Goal: Book appointment/travel/reservation

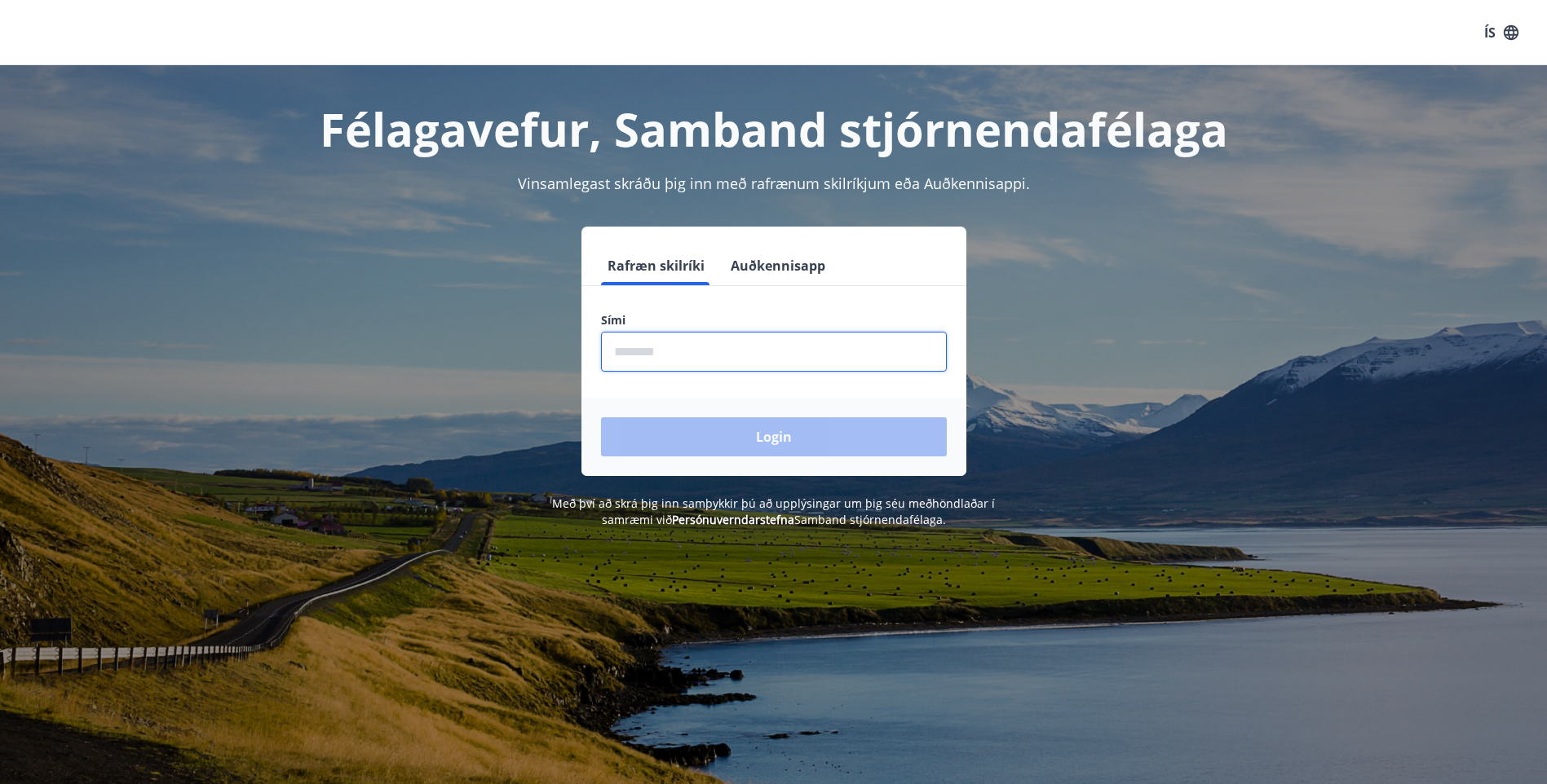
click at [665, 356] on input "phone" at bounding box center [774, 351] width 346 height 40
type input "********"
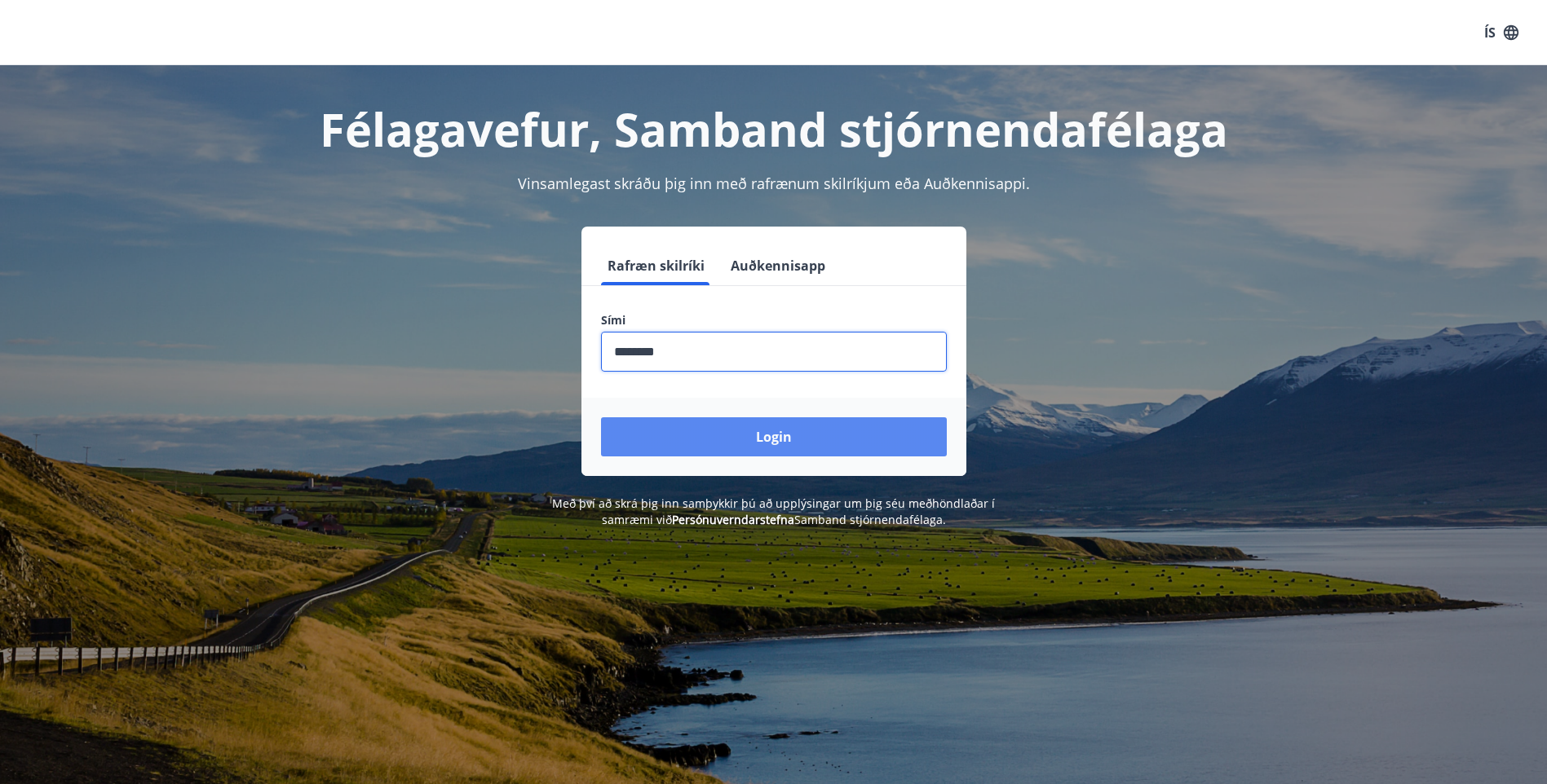
click at [747, 445] on button "Login" at bounding box center [774, 437] width 346 height 39
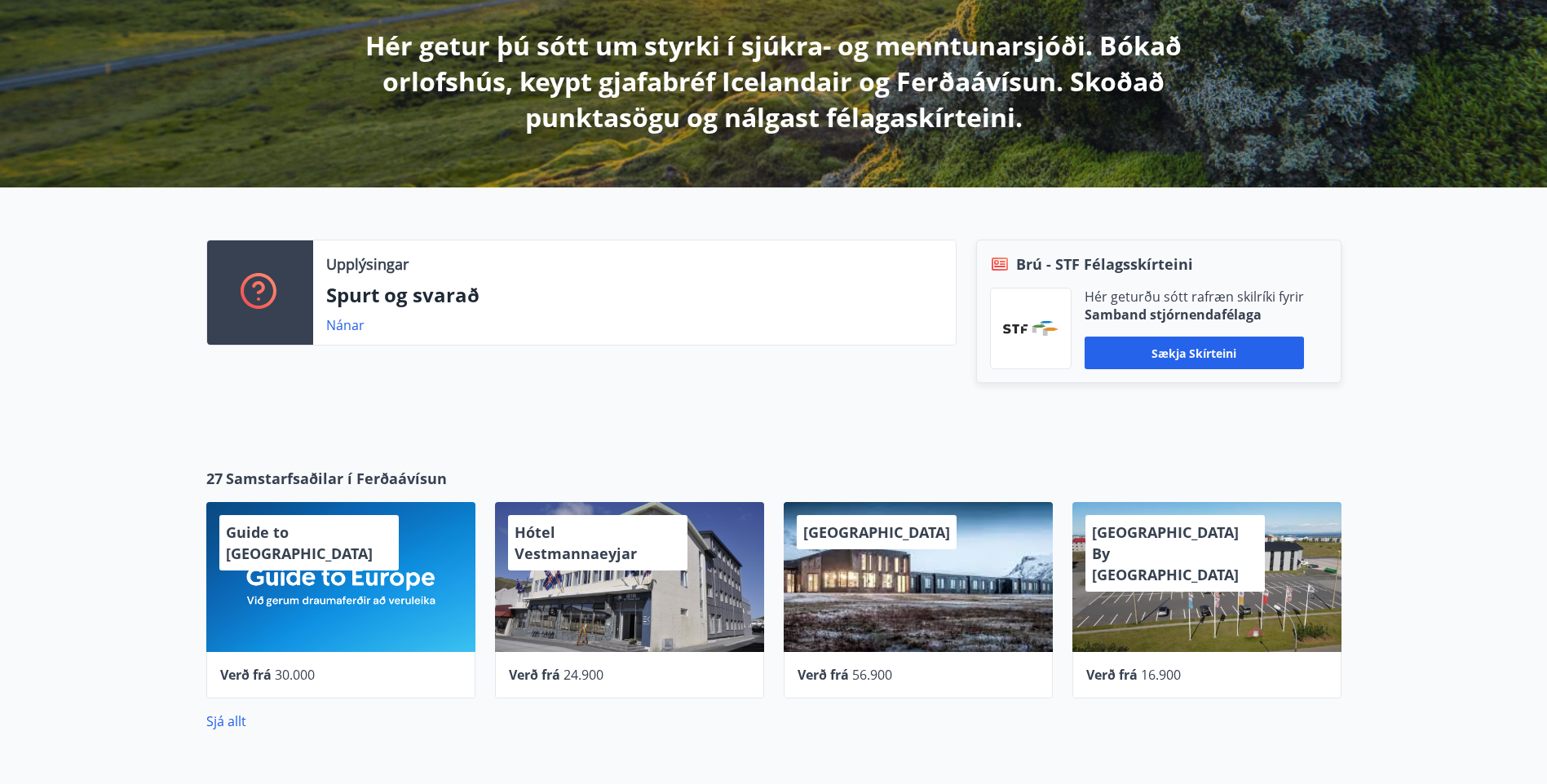
scroll to position [327, 0]
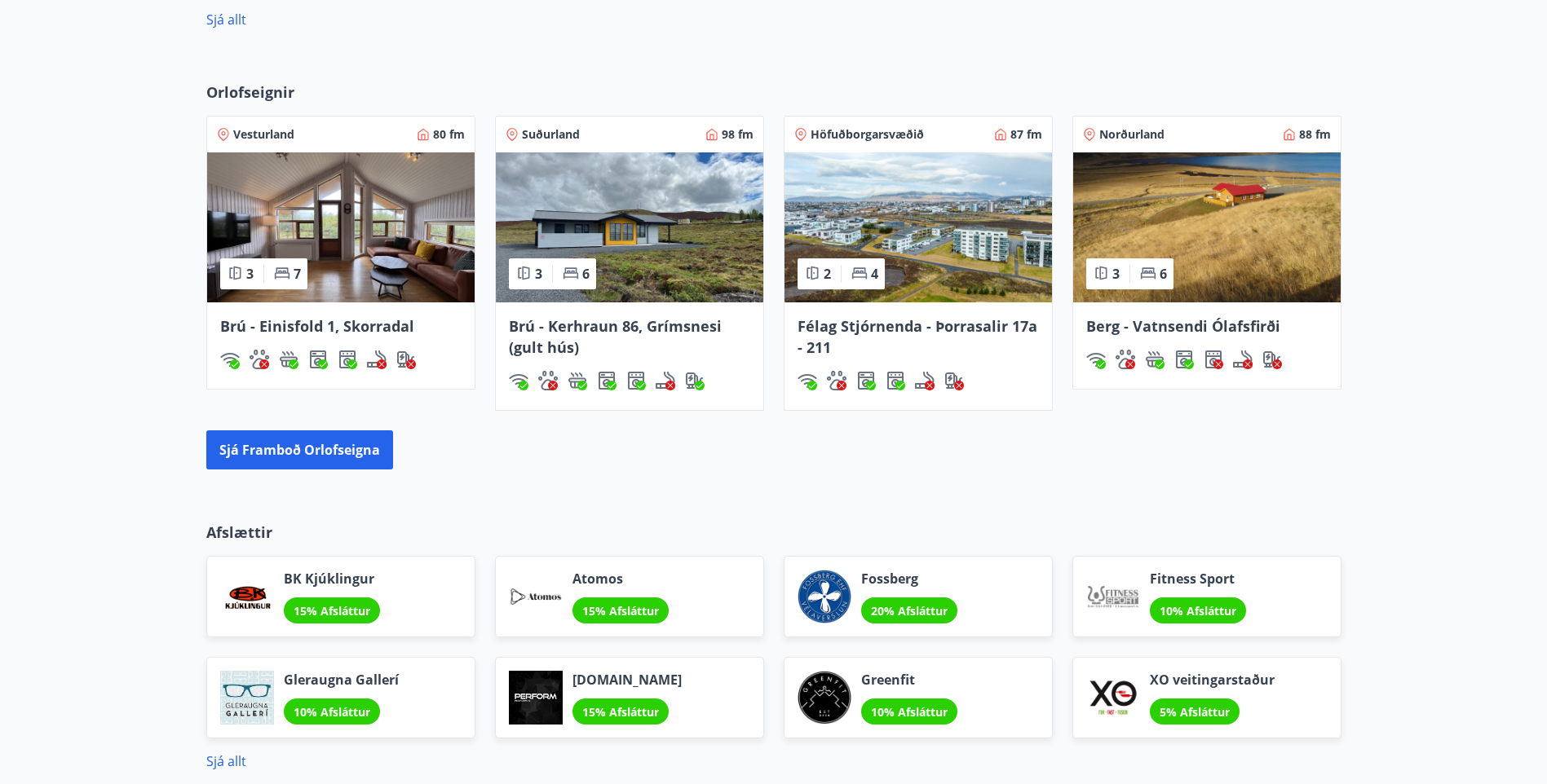
scroll to position [1019, 0]
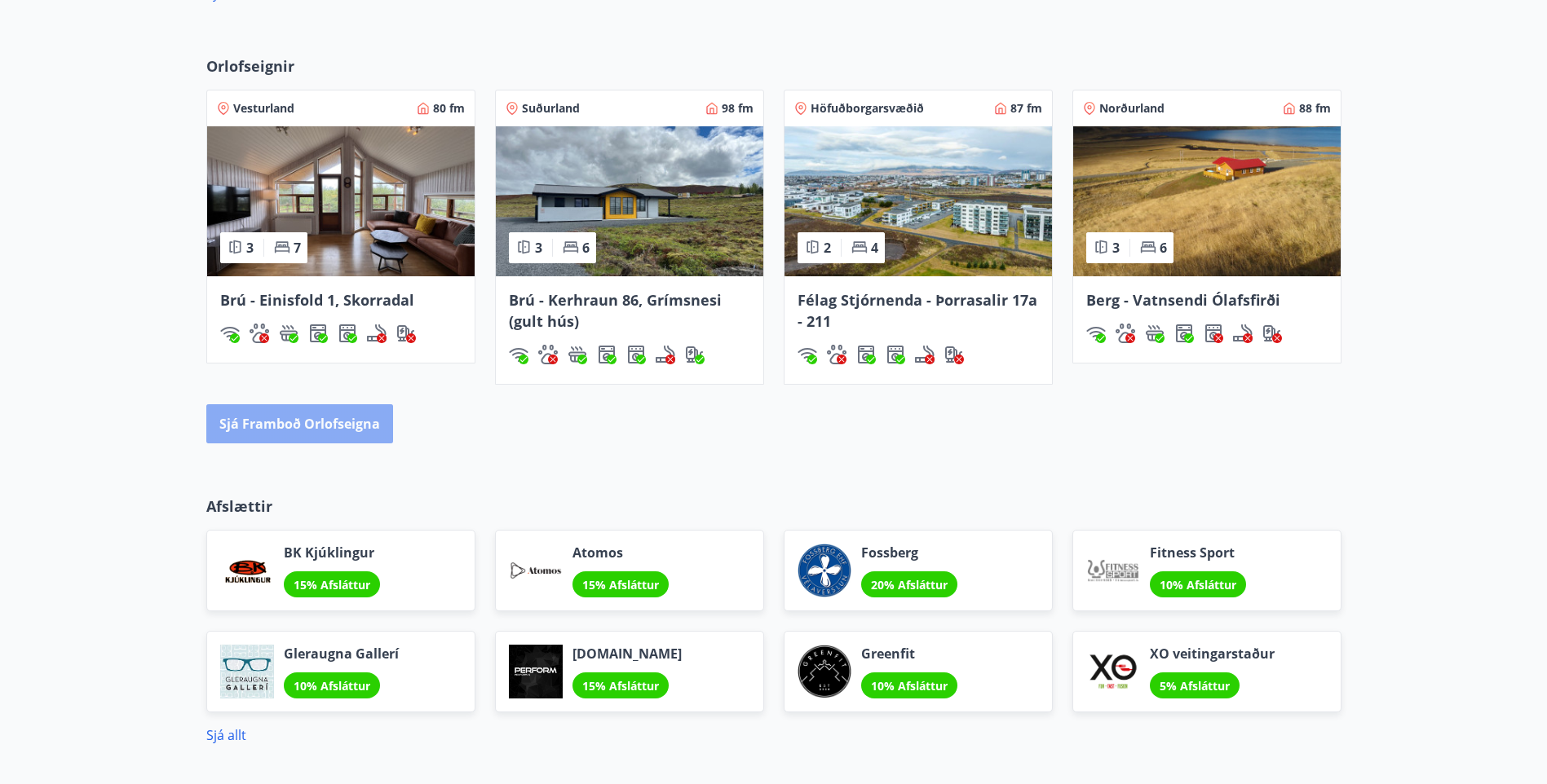
click at [308, 433] on button "Sjá framboð orlofseigna" at bounding box center [300, 423] width 187 height 39
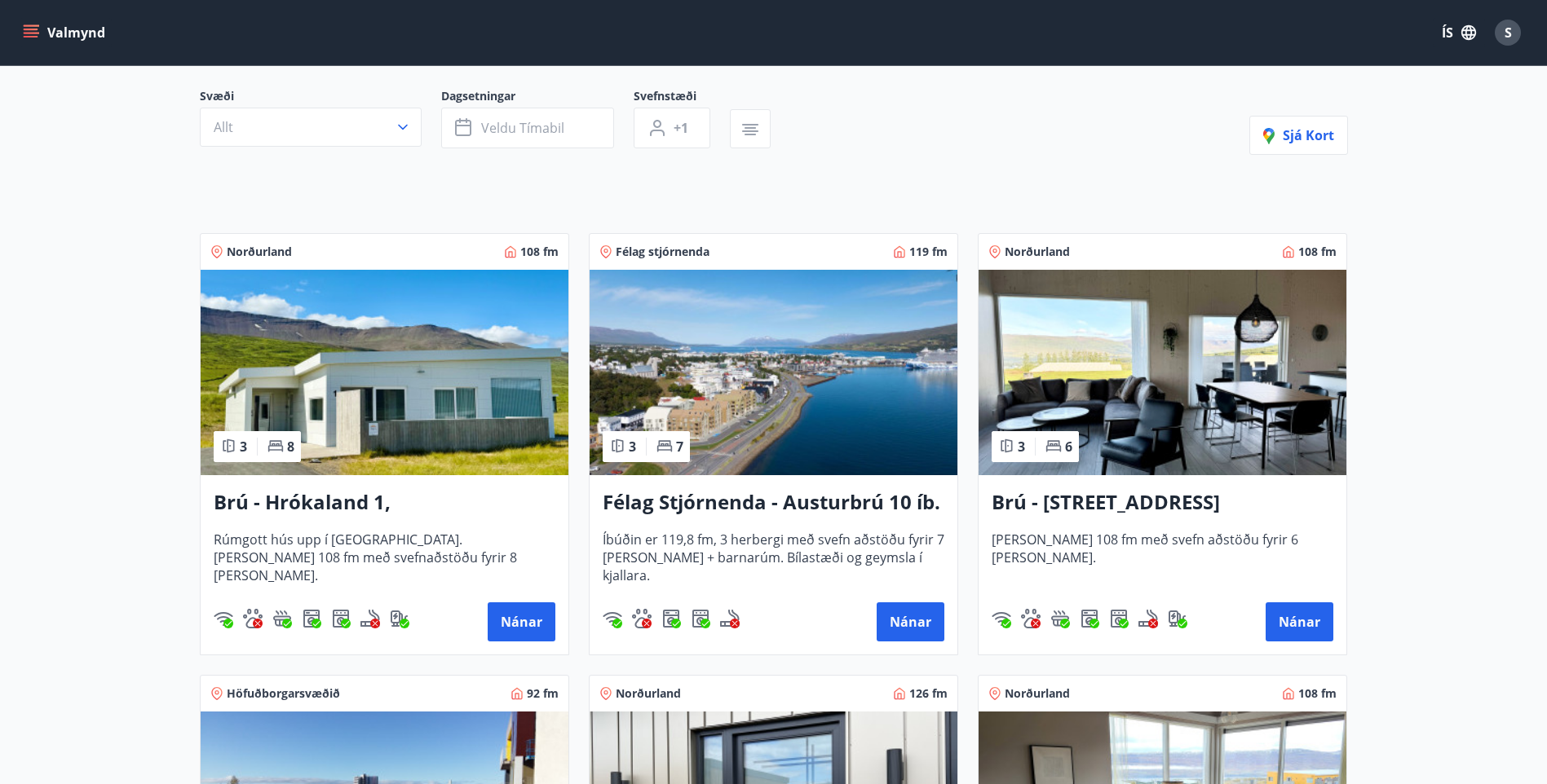
scroll to position [163, 0]
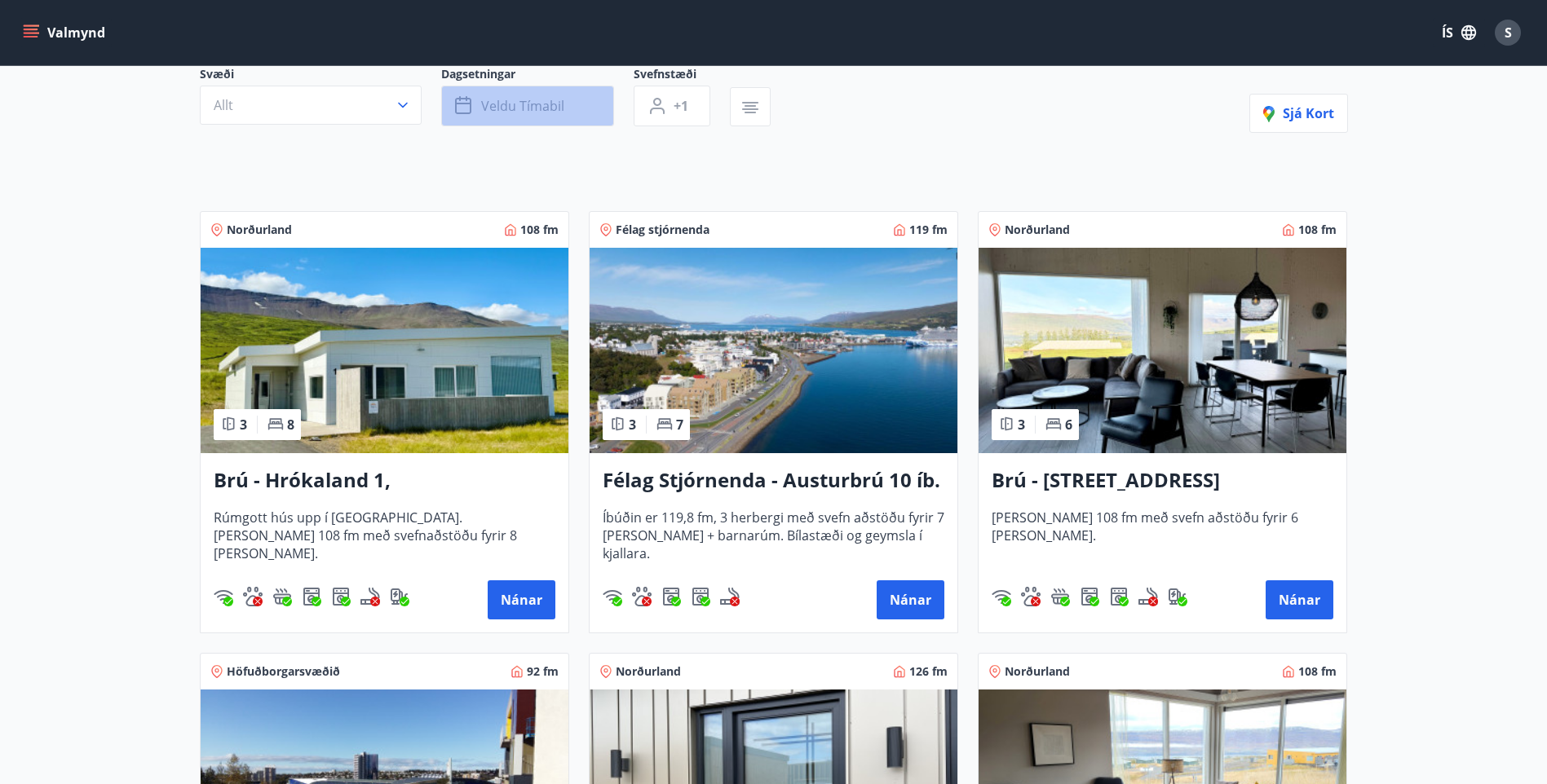
click at [547, 103] on span "Veldu tímabil" at bounding box center [522, 106] width 83 height 18
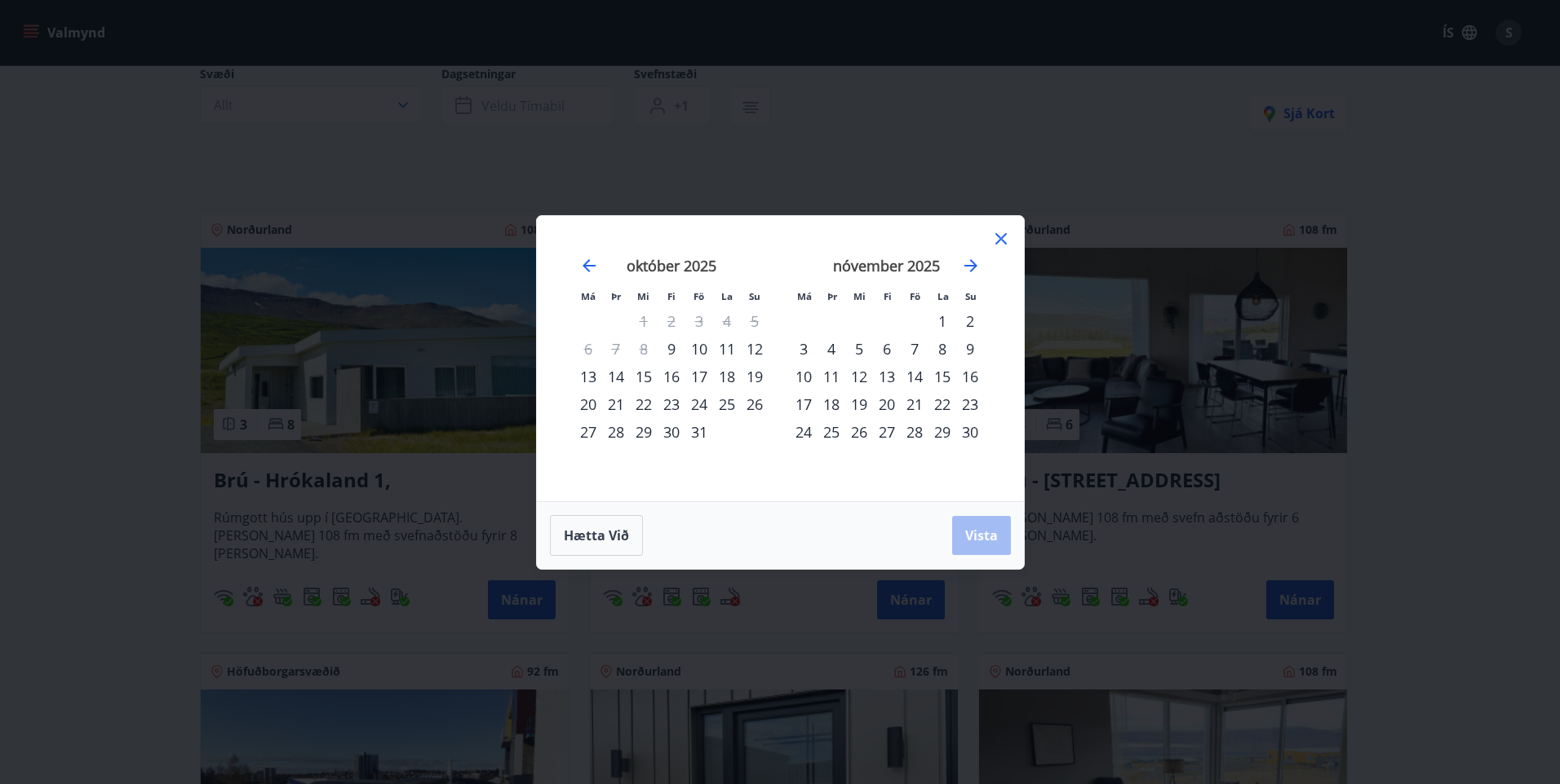
click at [702, 375] on div "17" at bounding box center [699, 376] width 28 height 28
click at [760, 371] on div "19" at bounding box center [754, 376] width 28 height 28
click at [586, 399] on div "20" at bounding box center [588, 404] width 28 height 28
click at [705, 370] on div "17" at bounding box center [699, 376] width 28 height 28
click at [590, 398] on div "20" at bounding box center [588, 404] width 28 height 28
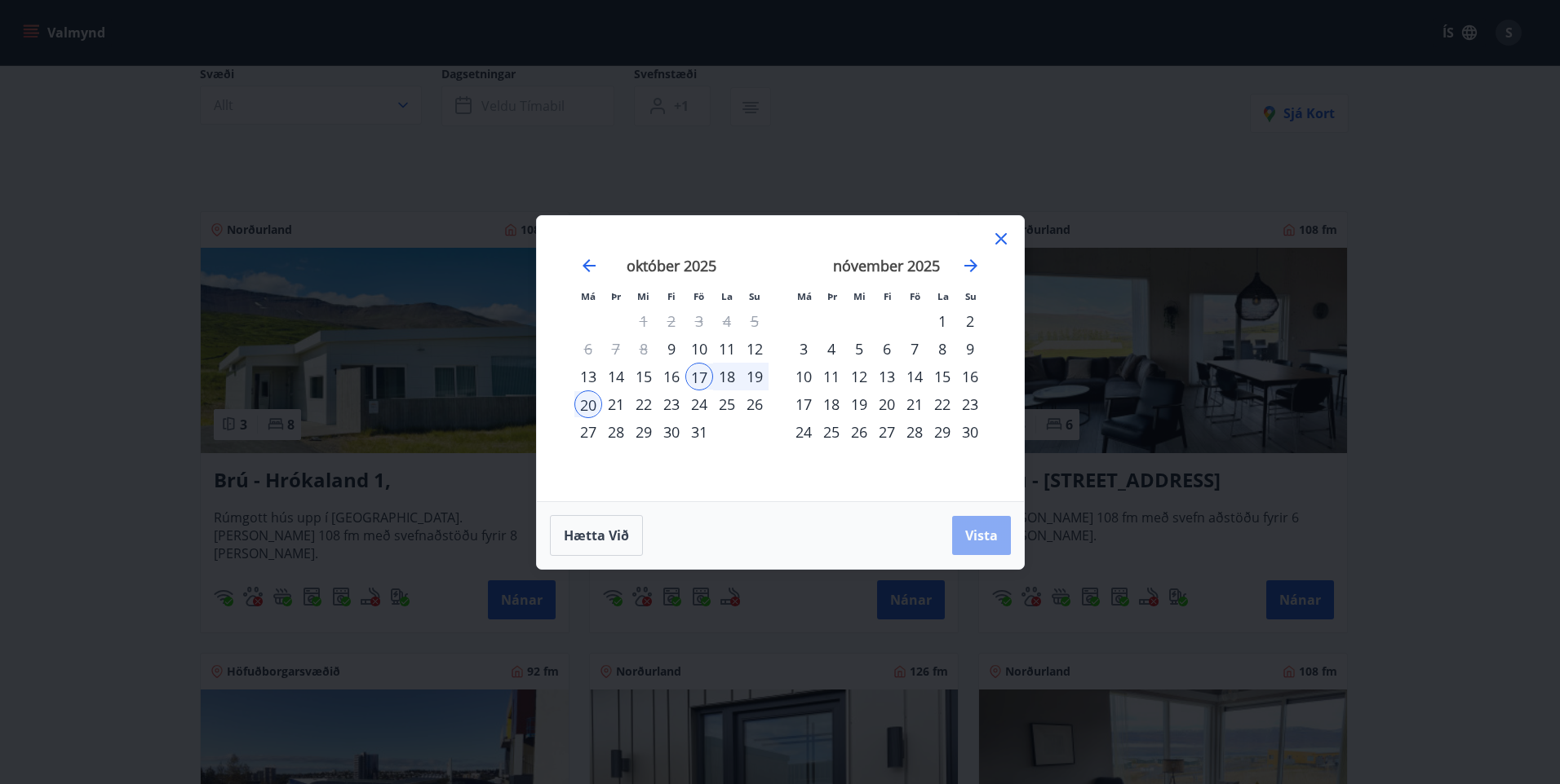
click at [977, 543] on span "Vista" at bounding box center [981, 536] width 33 height 18
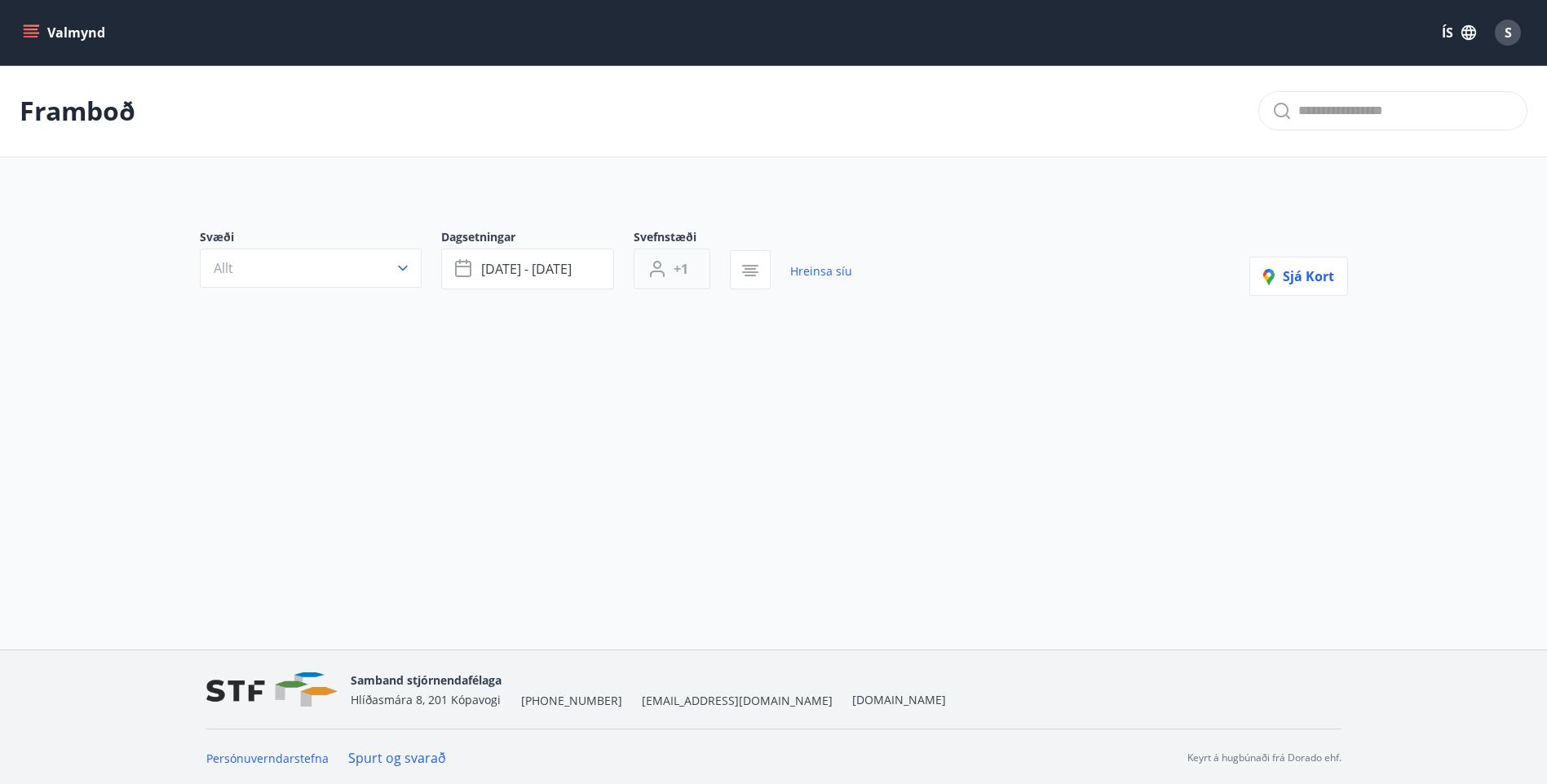
click at [692, 265] on button "+1" at bounding box center [672, 269] width 77 height 41
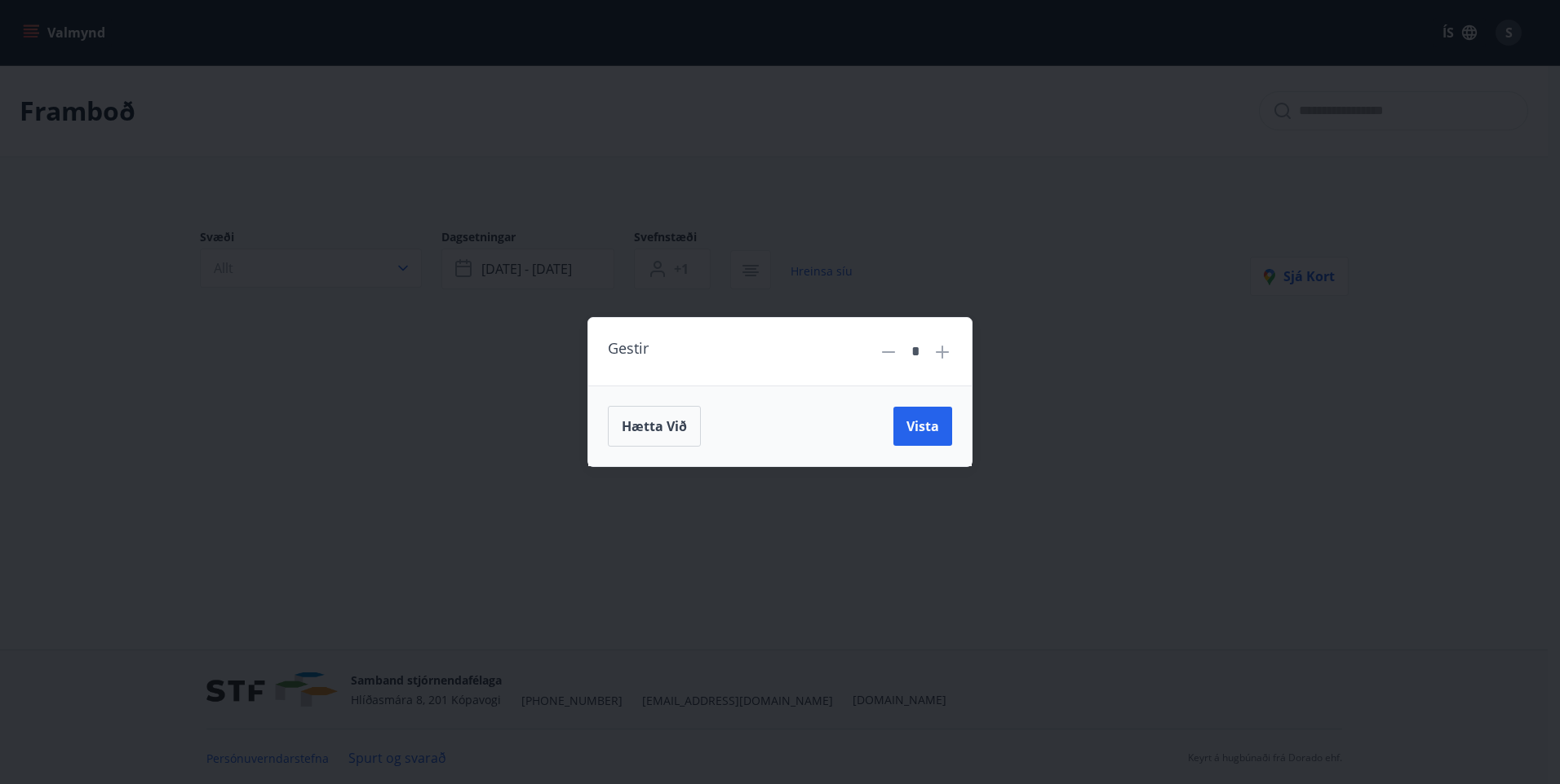
click at [945, 353] on icon at bounding box center [942, 352] width 19 height 19
click at [924, 423] on span "Vista" at bounding box center [923, 426] width 33 height 18
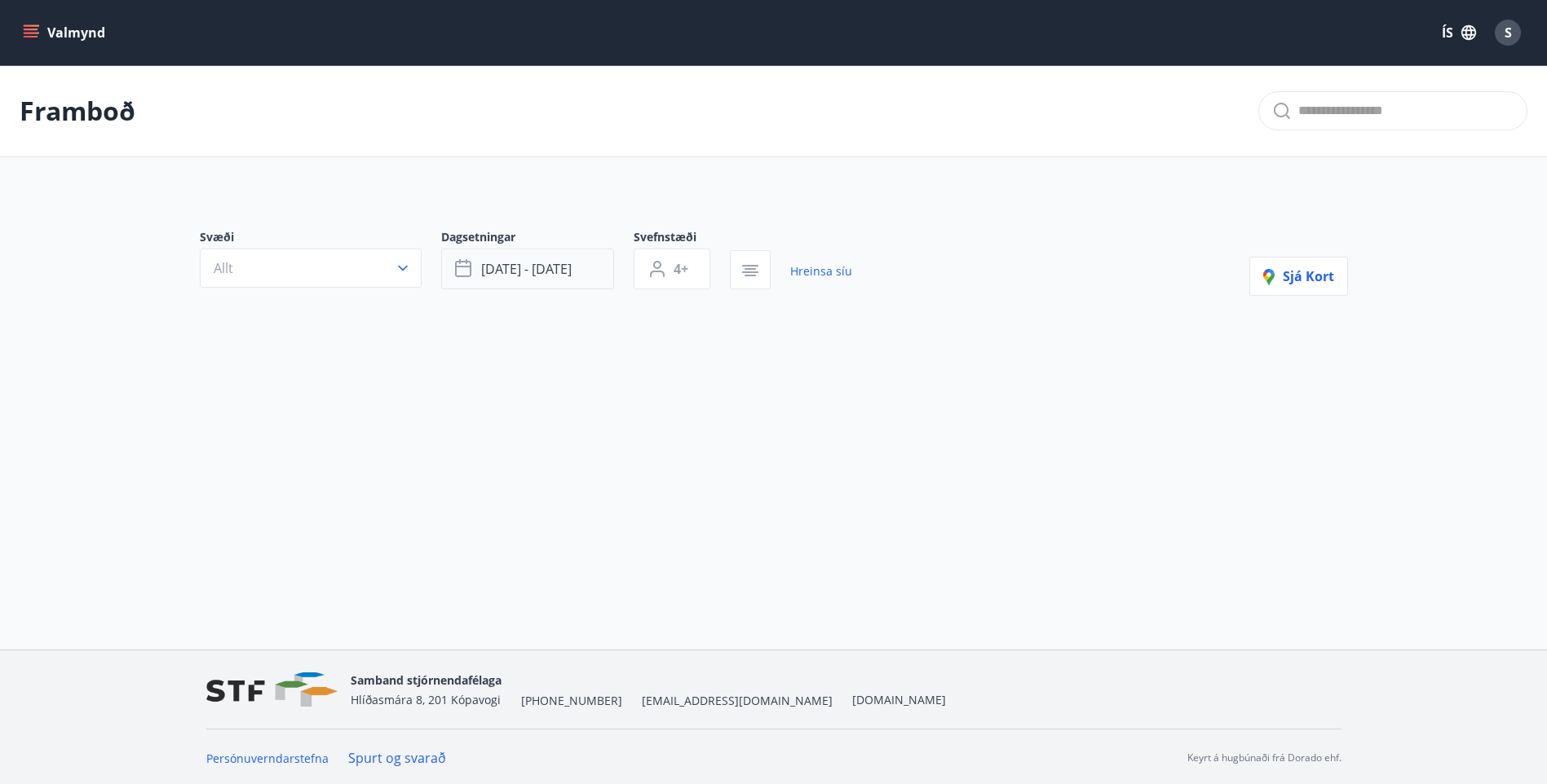
click at [584, 271] on button "[DATE] - [DATE]" at bounding box center [527, 269] width 173 height 41
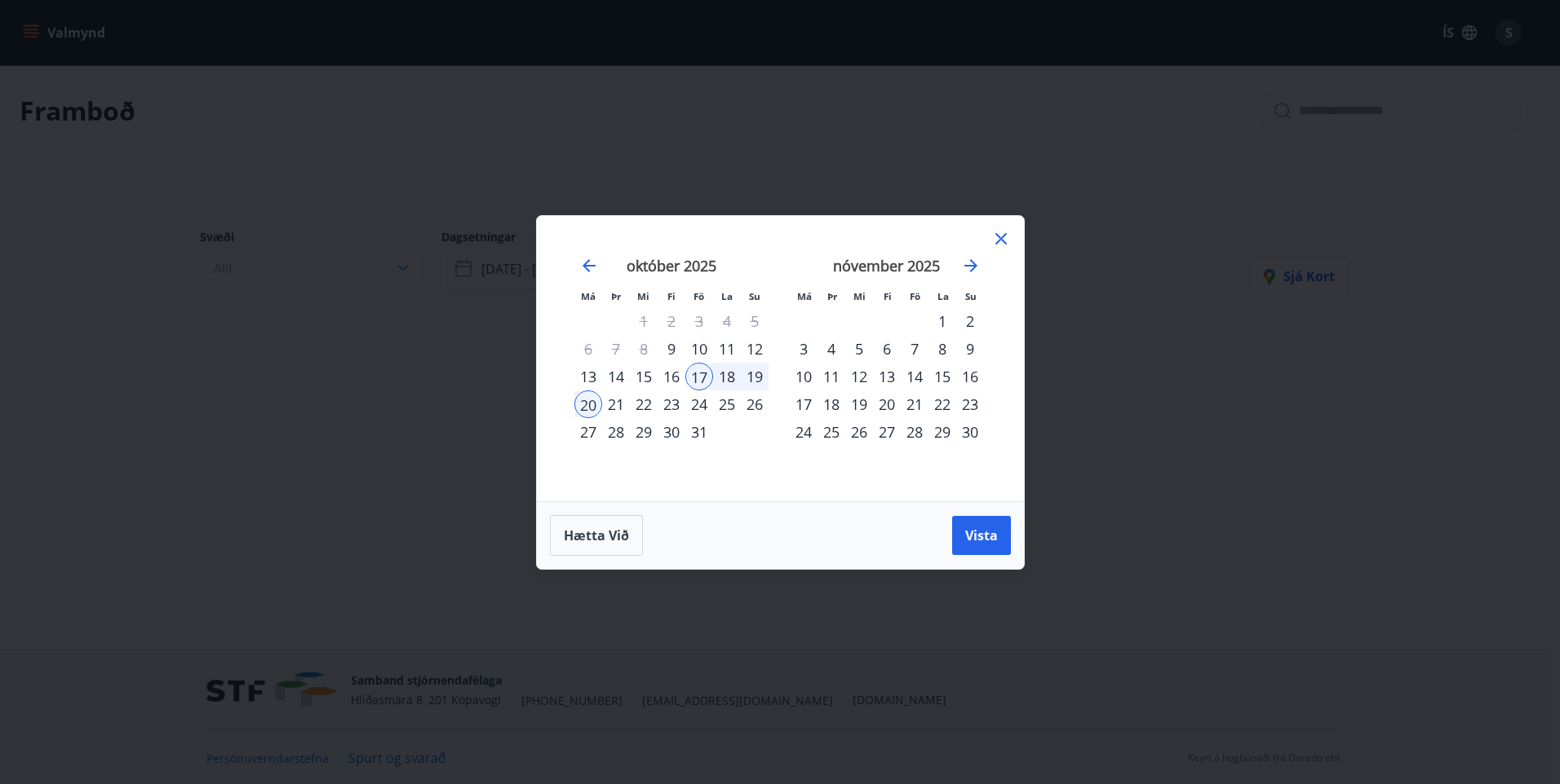
click at [697, 370] on div "17" at bounding box center [699, 376] width 28 height 28
click at [596, 523] on button "Hætta við" at bounding box center [596, 536] width 93 height 41
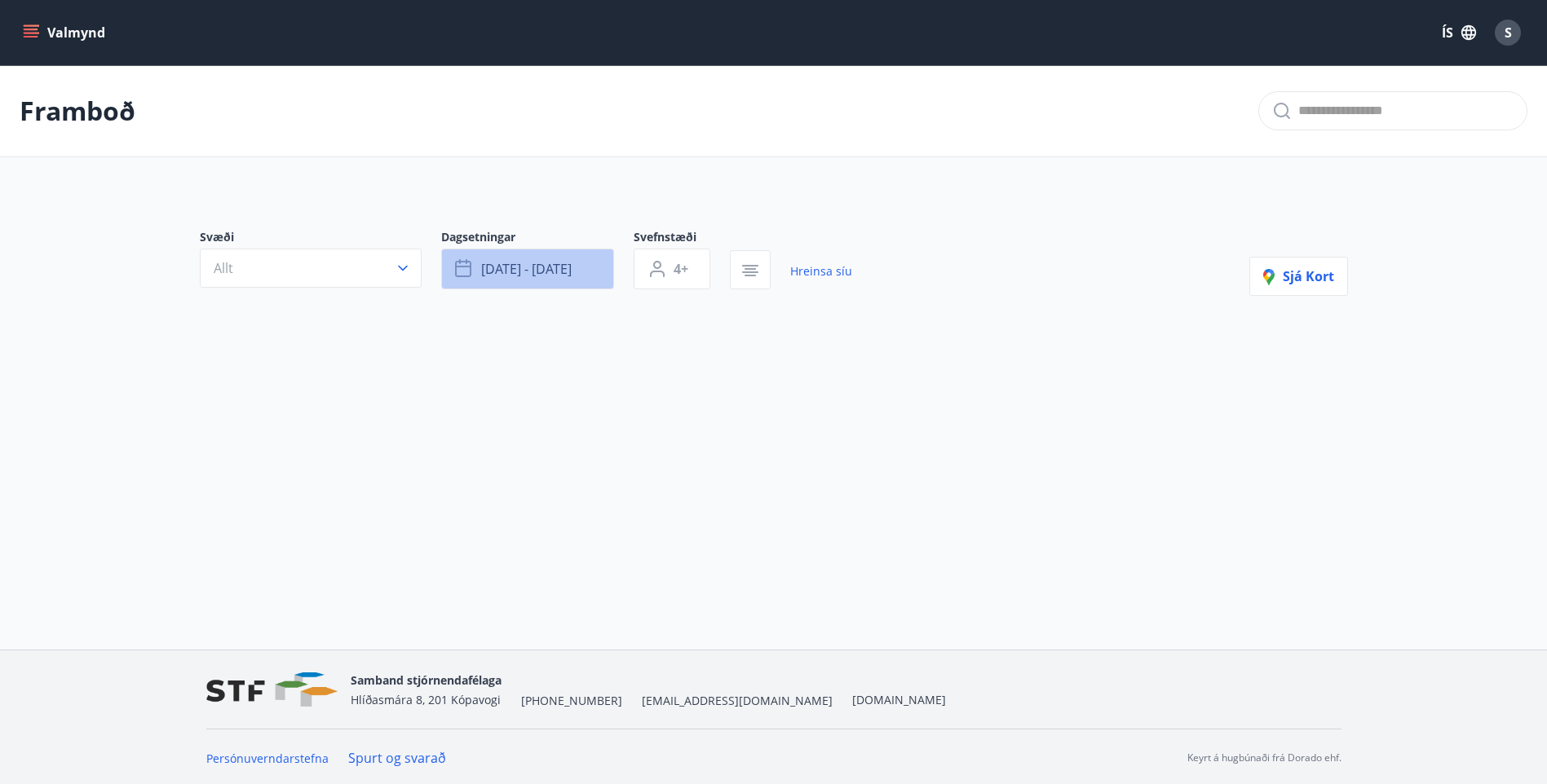
click at [584, 268] on button "[DATE] - [DATE]" at bounding box center [527, 269] width 173 height 41
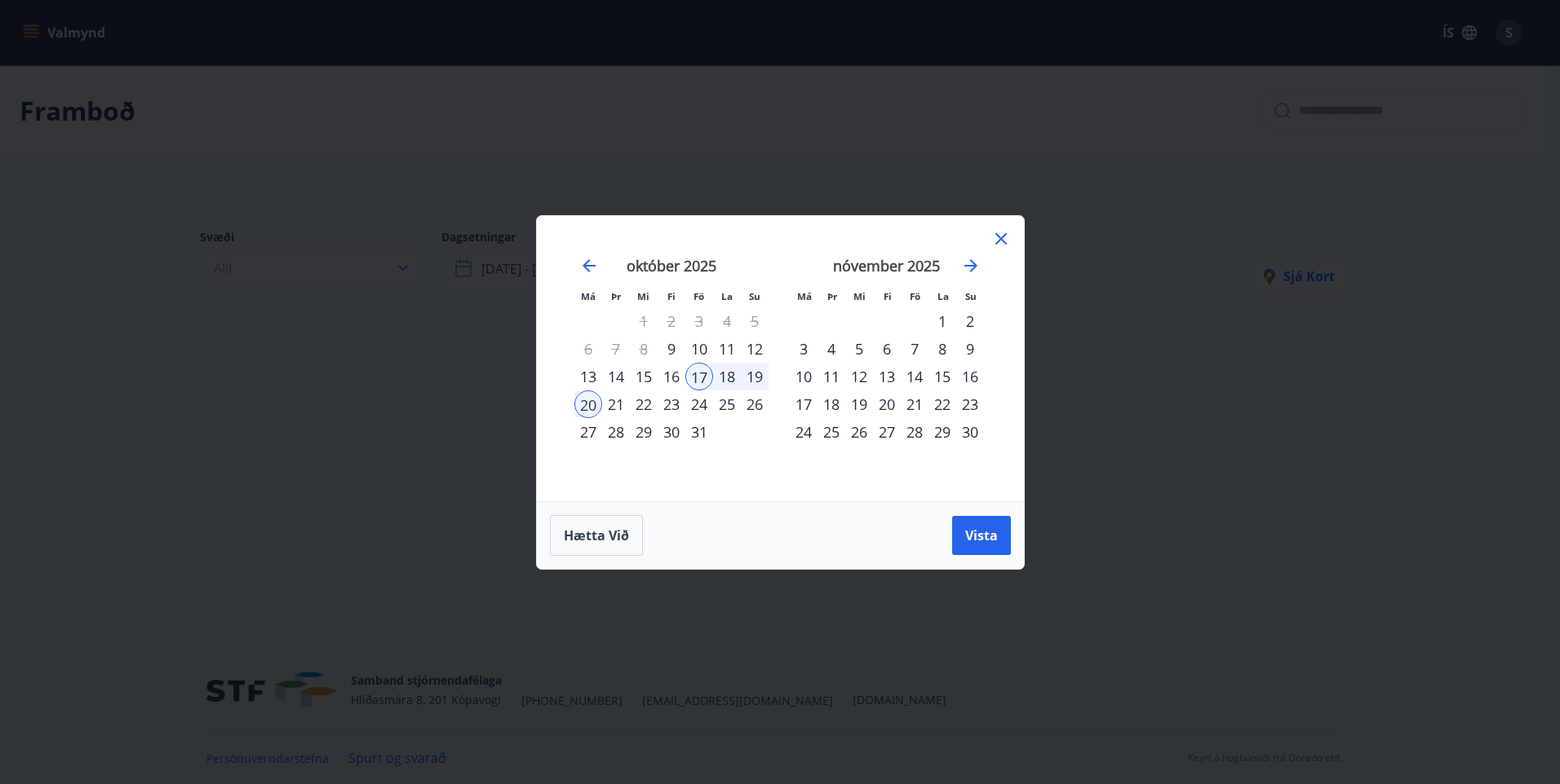
click at [702, 370] on div "17" at bounding box center [699, 376] width 28 height 28
click at [596, 541] on span "Hætta við" at bounding box center [595, 536] width 65 height 18
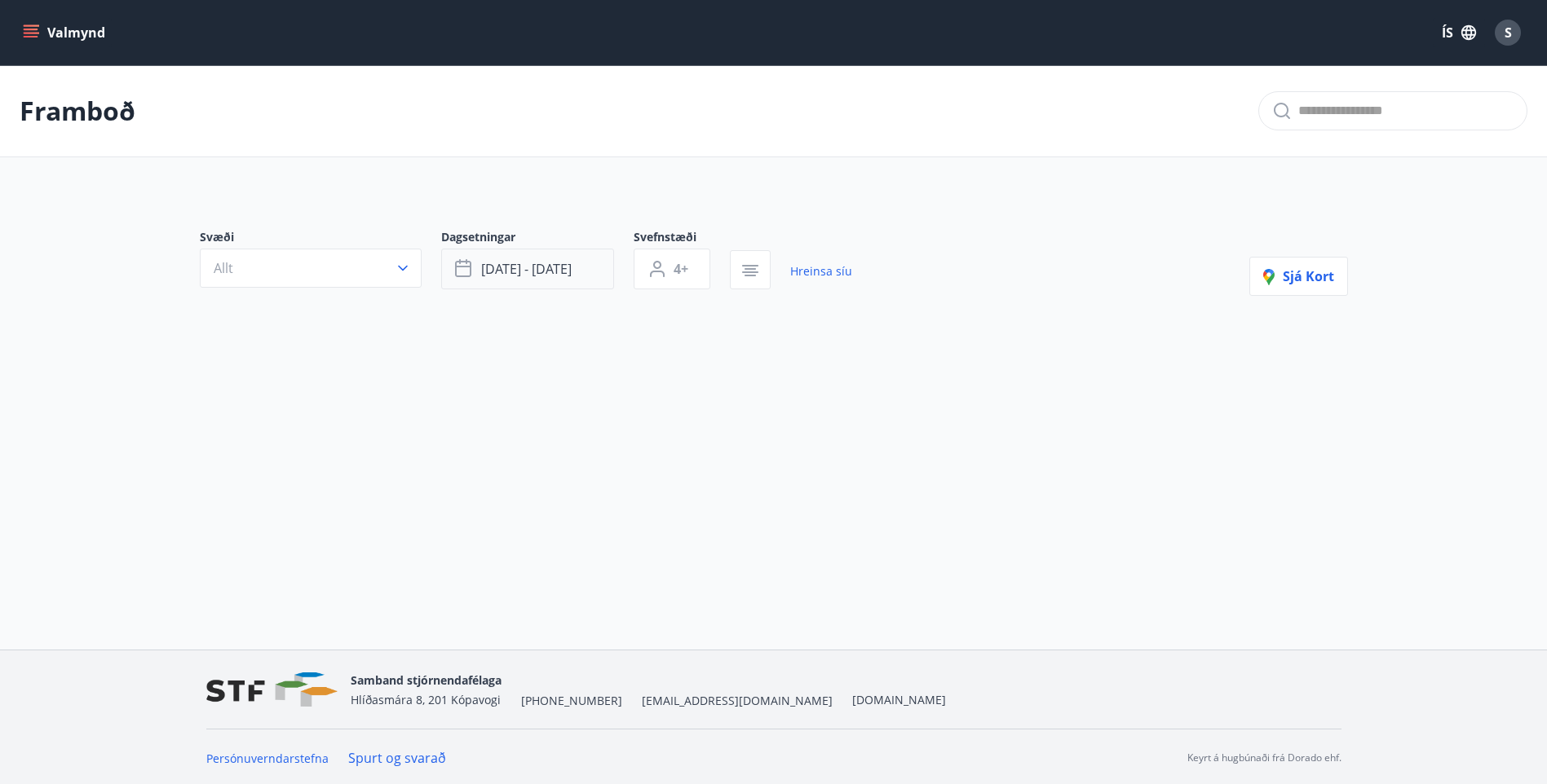
click at [581, 276] on button "[DATE] - [DATE]" at bounding box center [527, 269] width 173 height 41
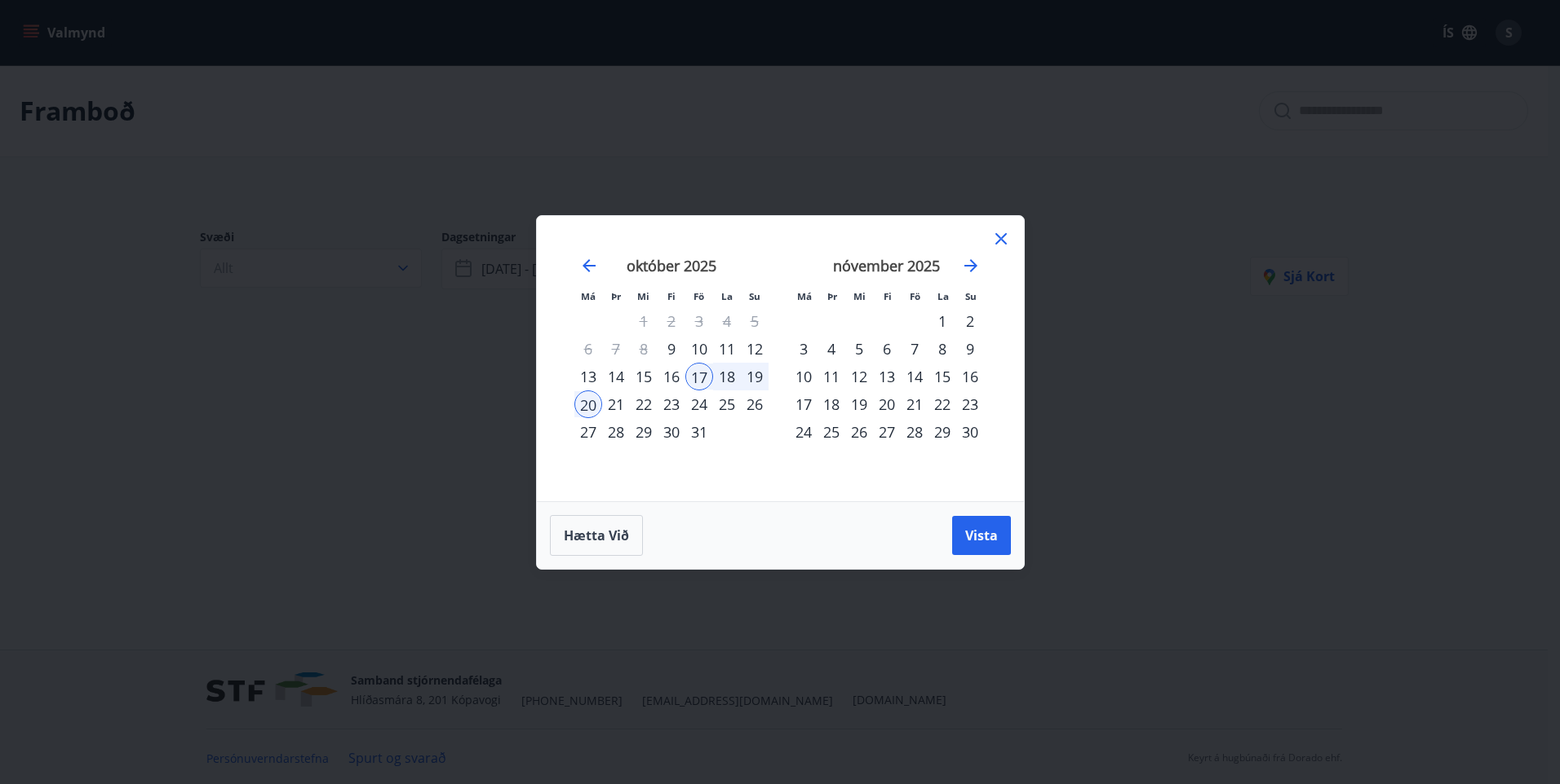
click at [701, 366] on div "17" at bounding box center [699, 376] width 28 height 28
click at [700, 373] on div "17" at bounding box center [699, 376] width 28 height 28
click at [1004, 235] on icon at bounding box center [1002, 239] width 12 height 12
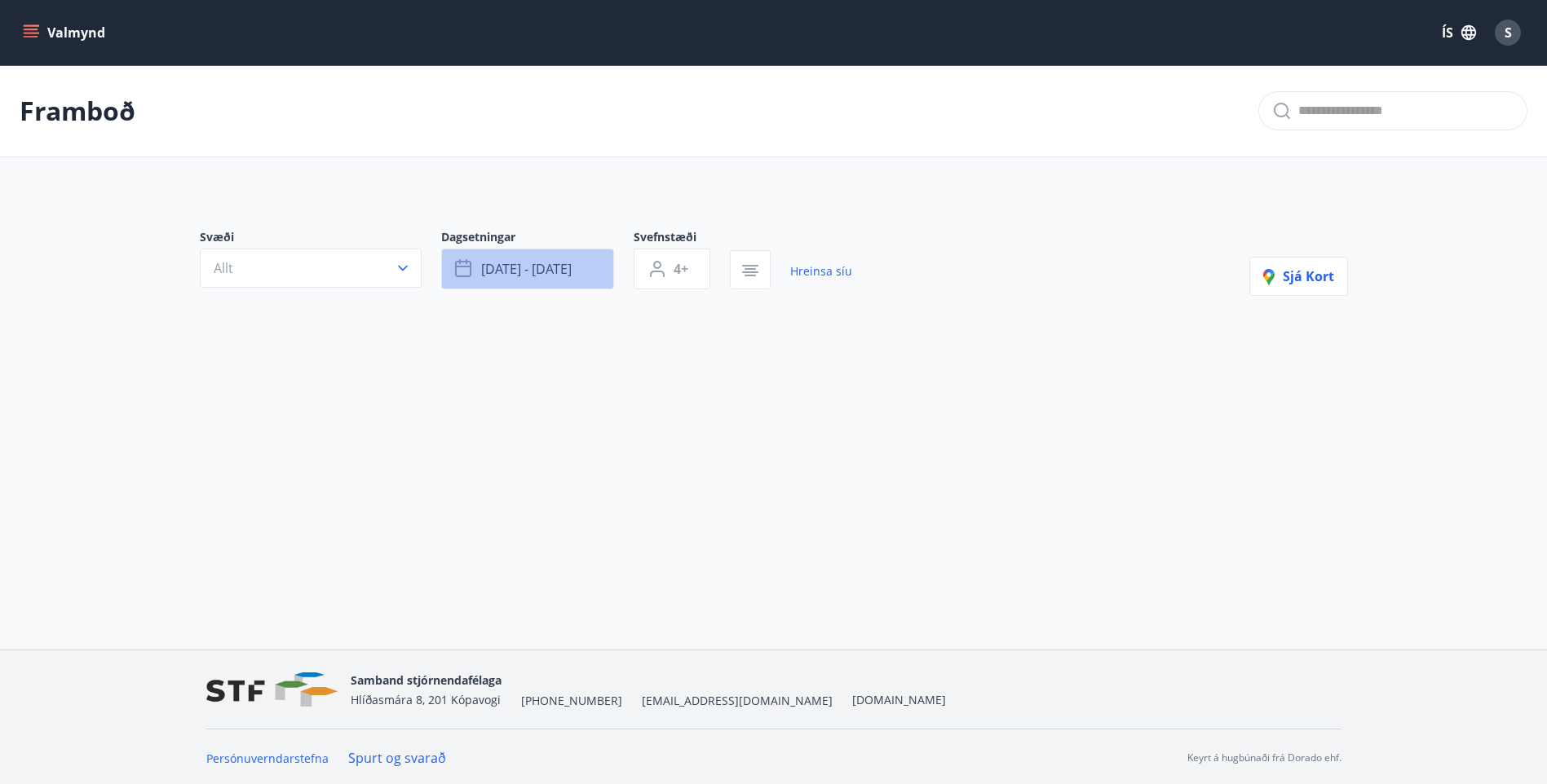
click at [550, 272] on span "[DATE] - [DATE]" at bounding box center [525, 268] width 90 height 18
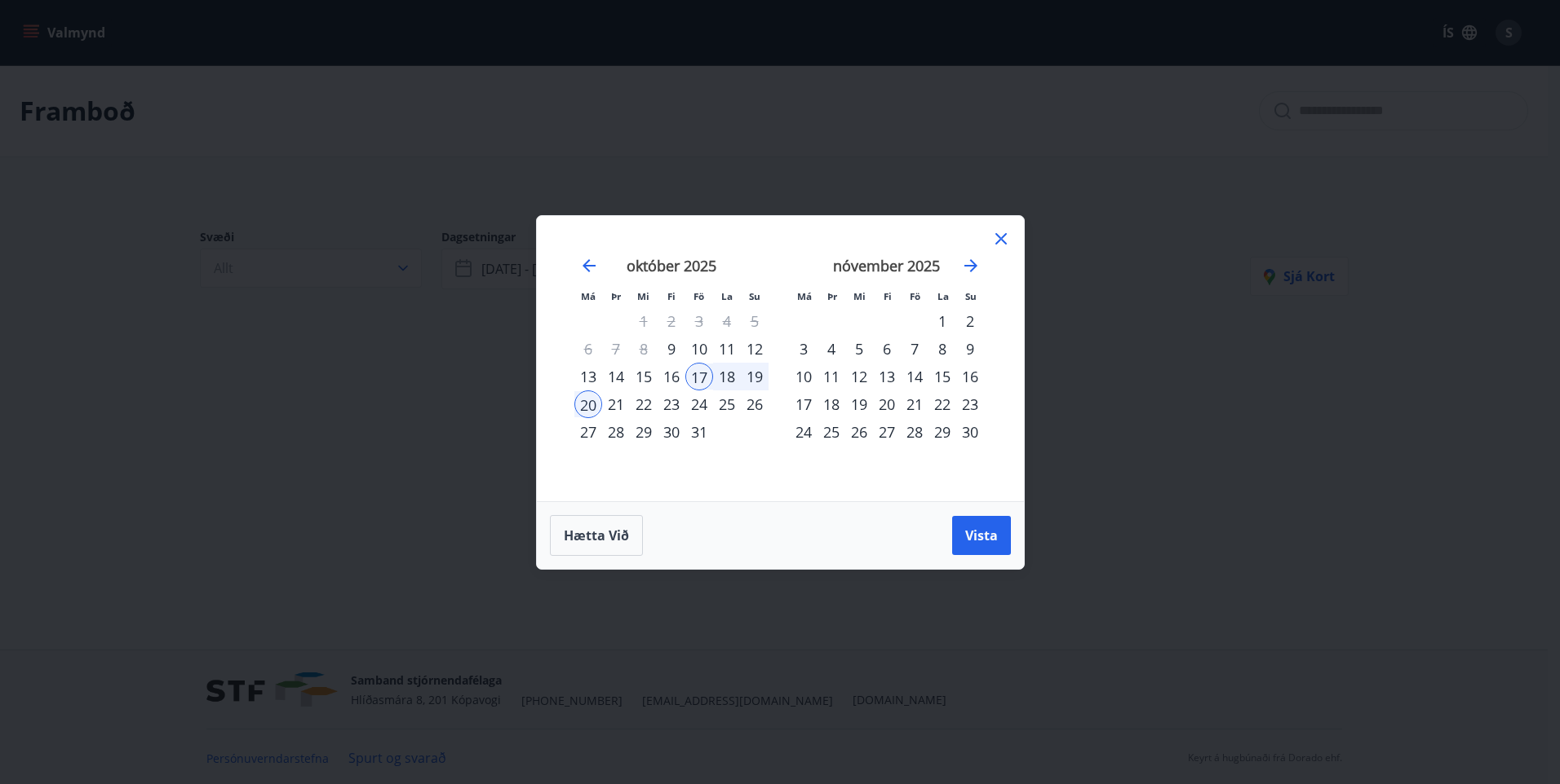
click at [1016, 241] on div "Má Þr Mi Fi Fö La Su Má Þr Mi Fi Fö La Su [DATE] 1 2 3 4 5 6 7 8 9 10 11 12 13 …" at bounding box center [780, 359] width 487 height 285
click at [998, 234] on icon at bounding box center [1001, 238] width 19 height 19
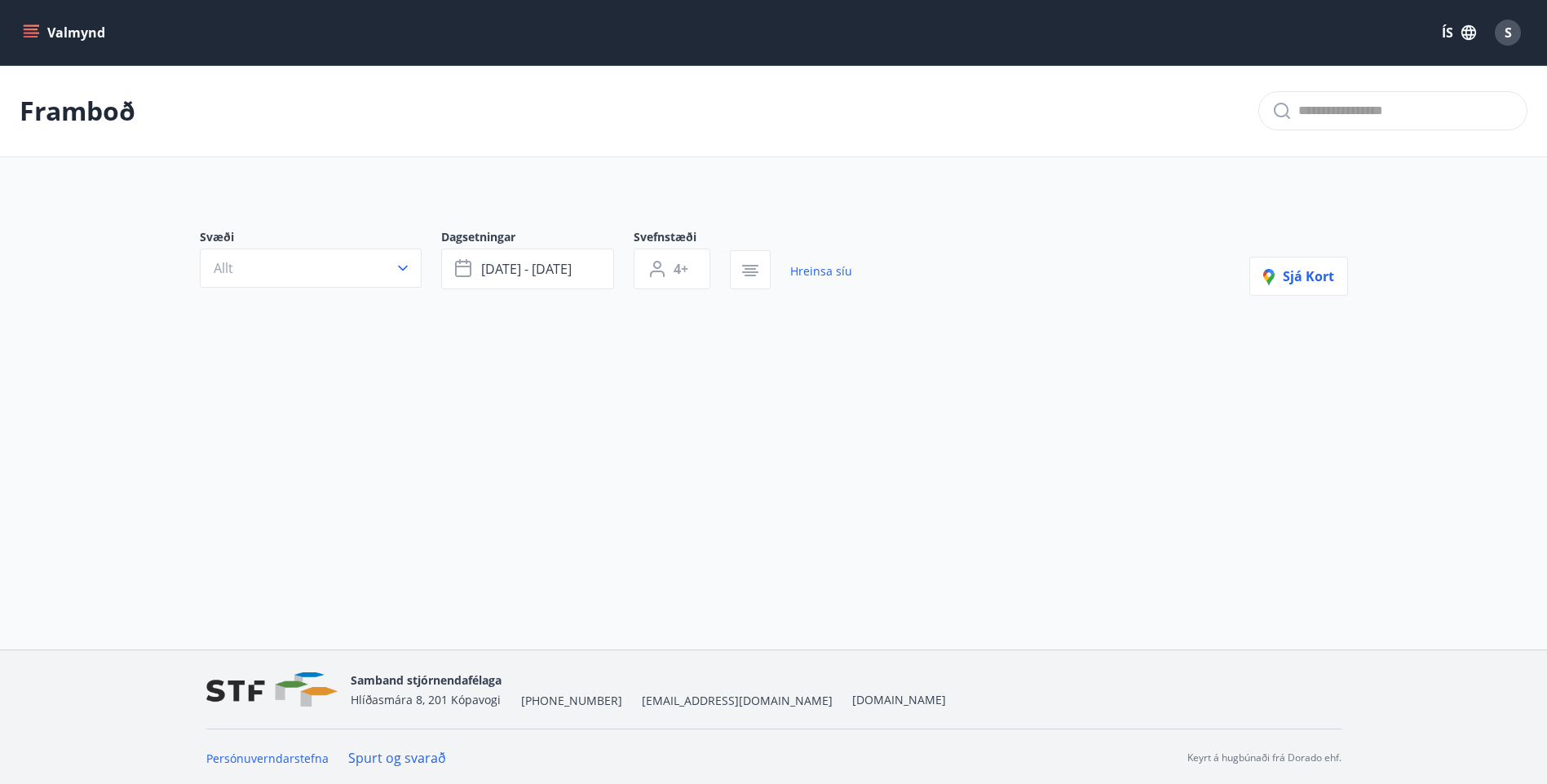
type input "*"
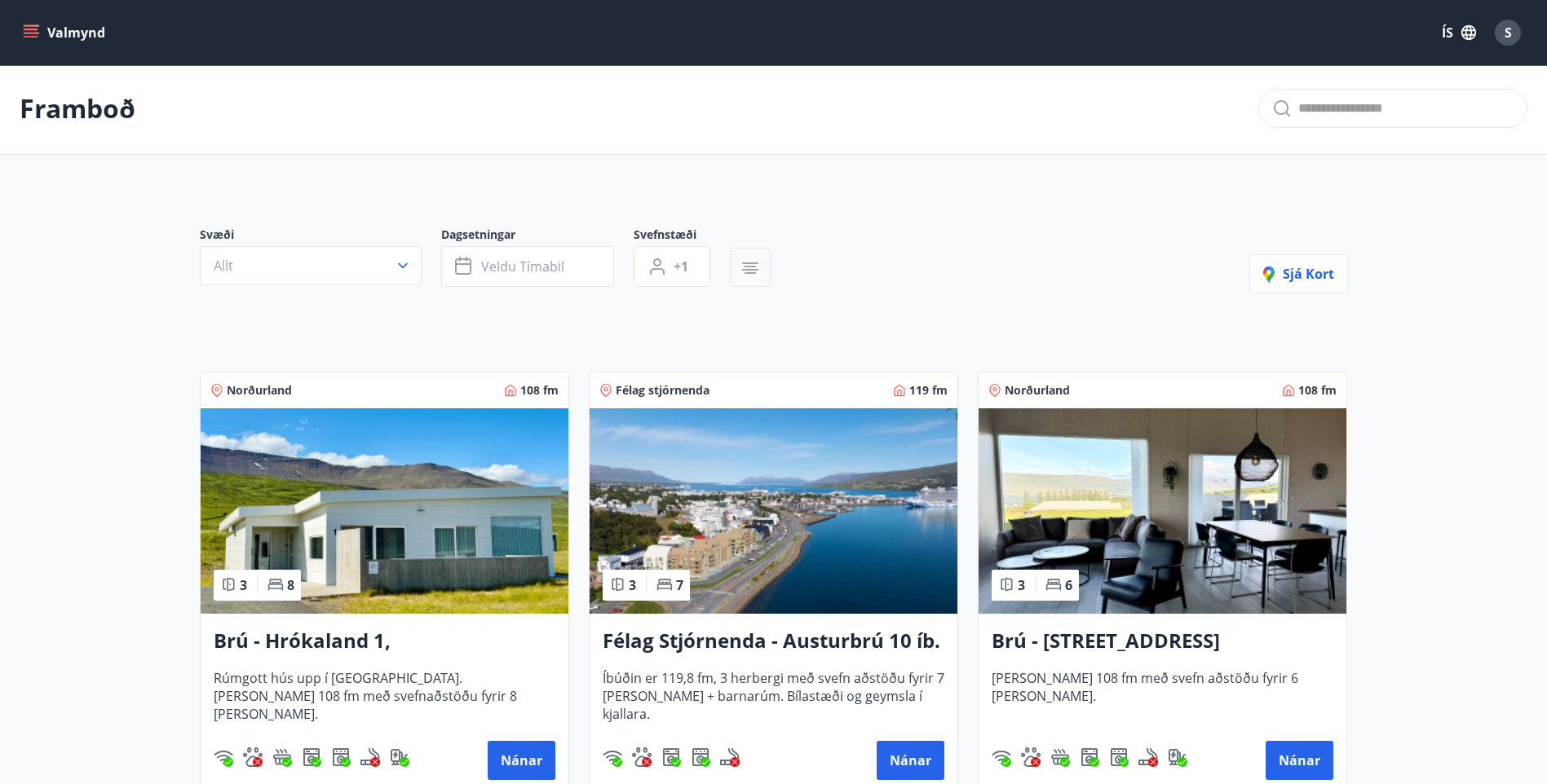
click at [750, 271] on icon "button" at bounding box center [750, 268] width 19 height 19
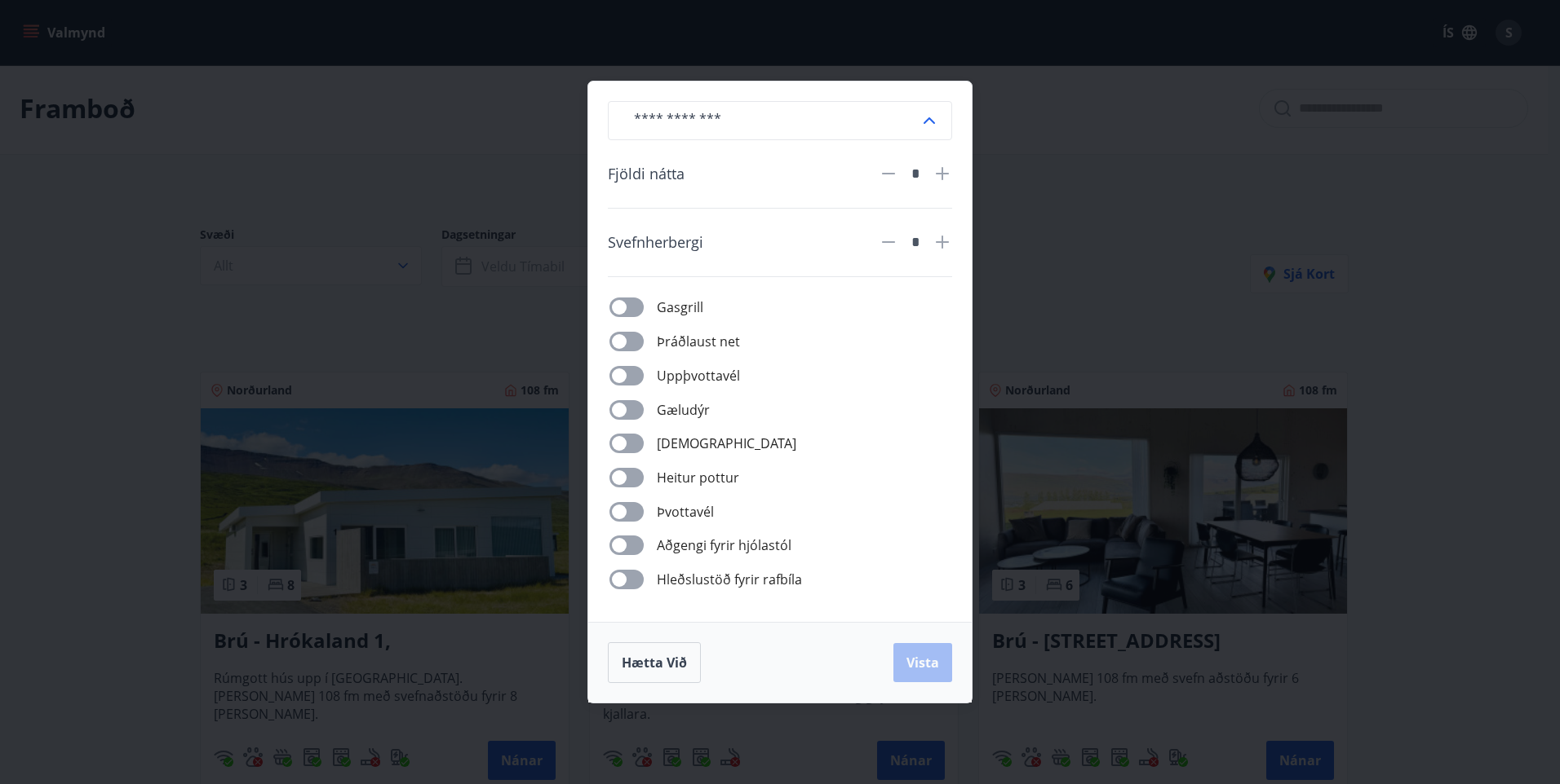
click at [686, 414] on span "Gæludýr" at bounding box center [683, 410] width 53 height 19
click at [922, 661] on span "Vista" at bounding box center [923, 663] width 33 height 18
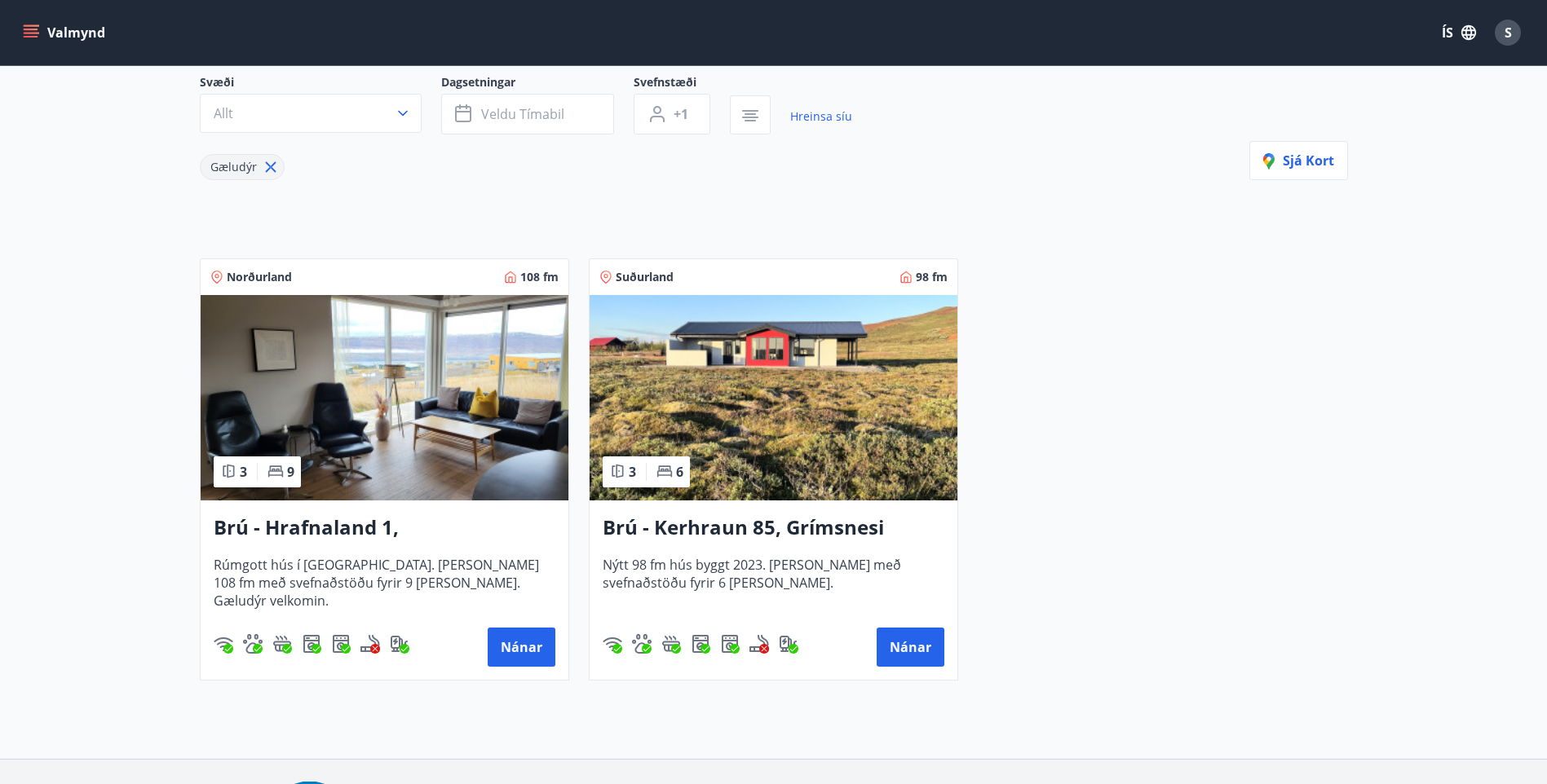
scroll to position [247, 0]
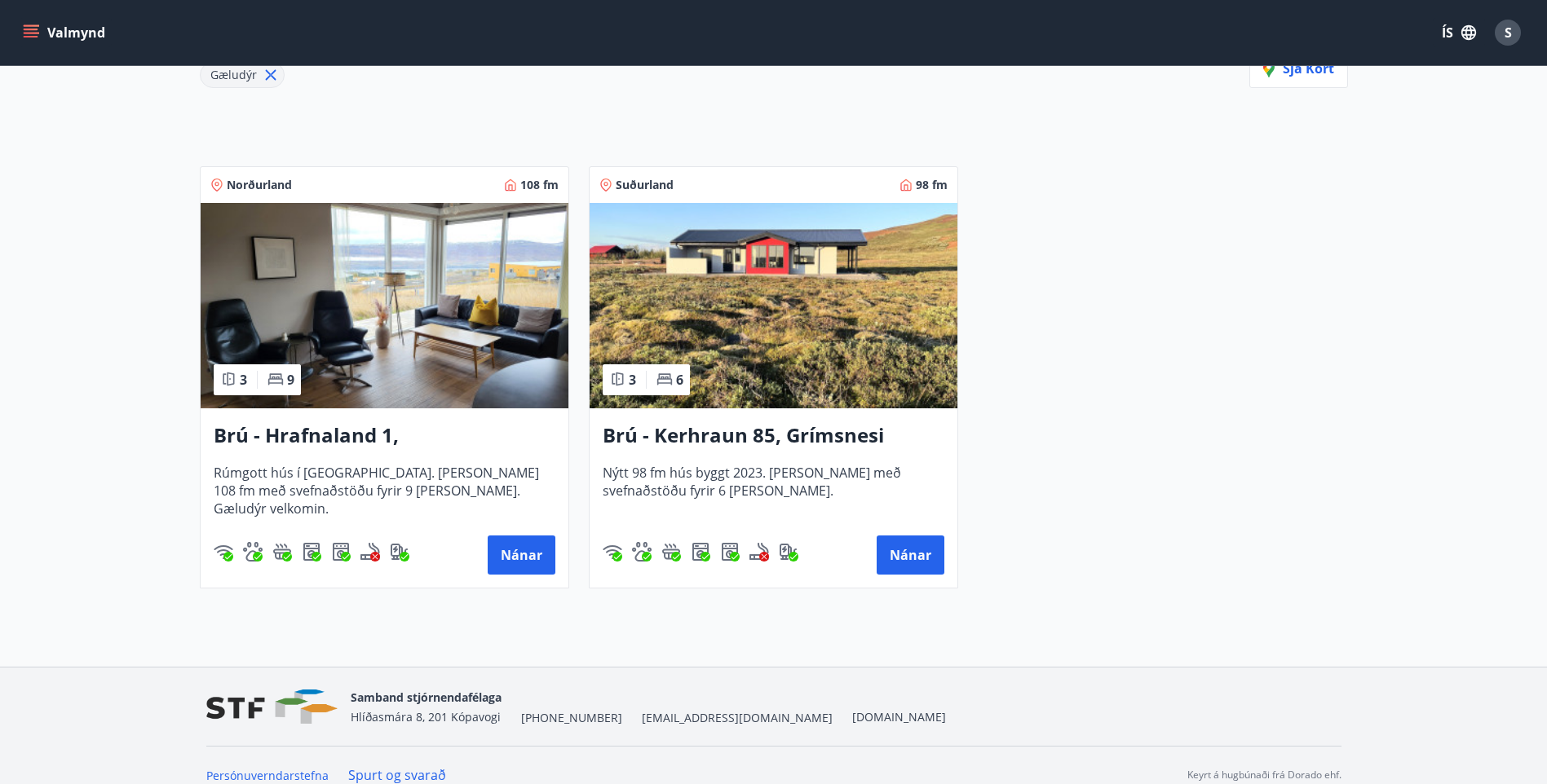
click at [805, 328] on img at bounding box center [773, 306] width 367 height 205
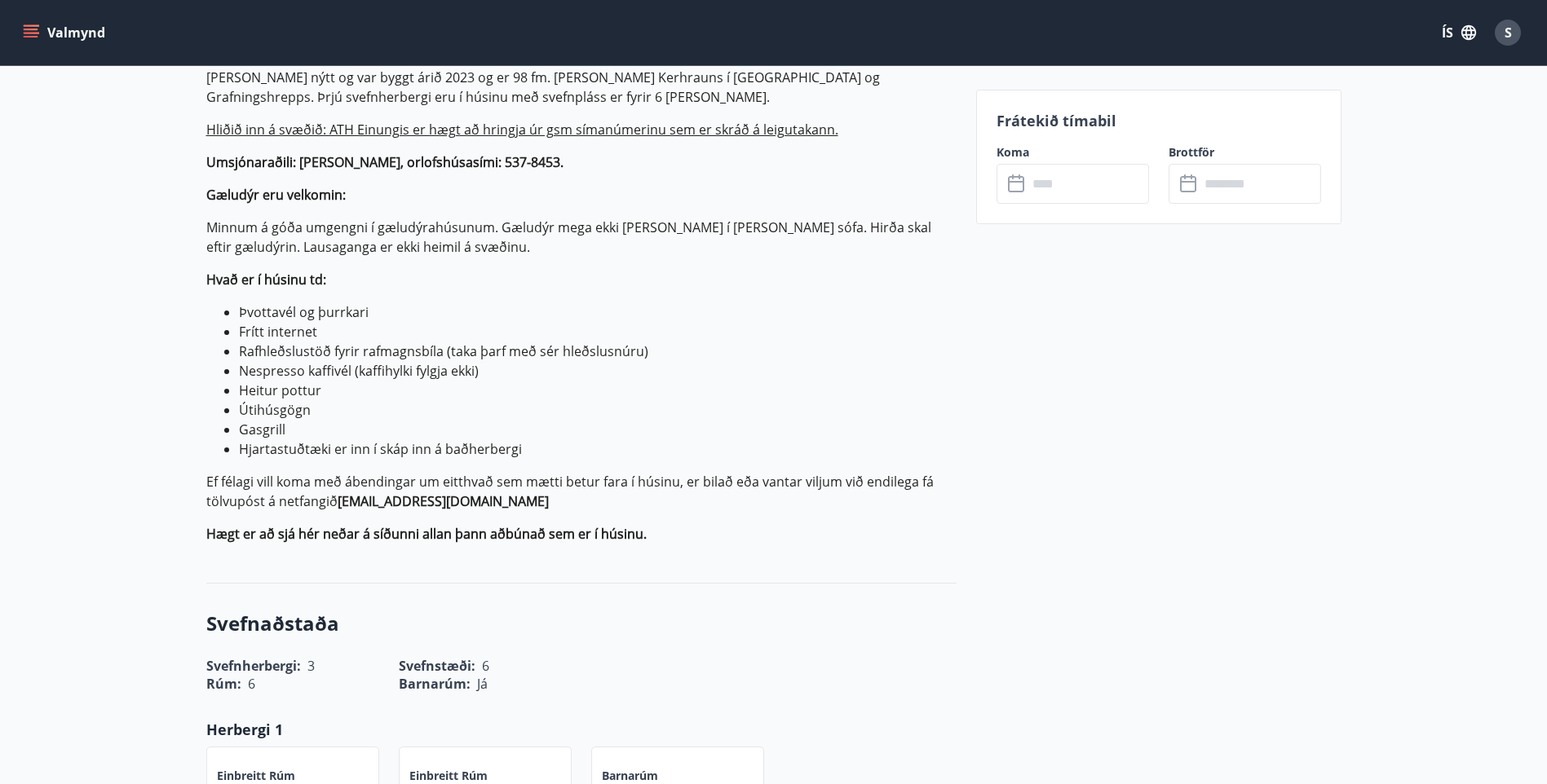
scroll to position [571, 0]
click at [237, 532] on strong "Hægt er að sjá hér neðar á síðunni allan þann aðbúnað sem er í húsinu." at bounding box center [426, 531] width 440 height 18
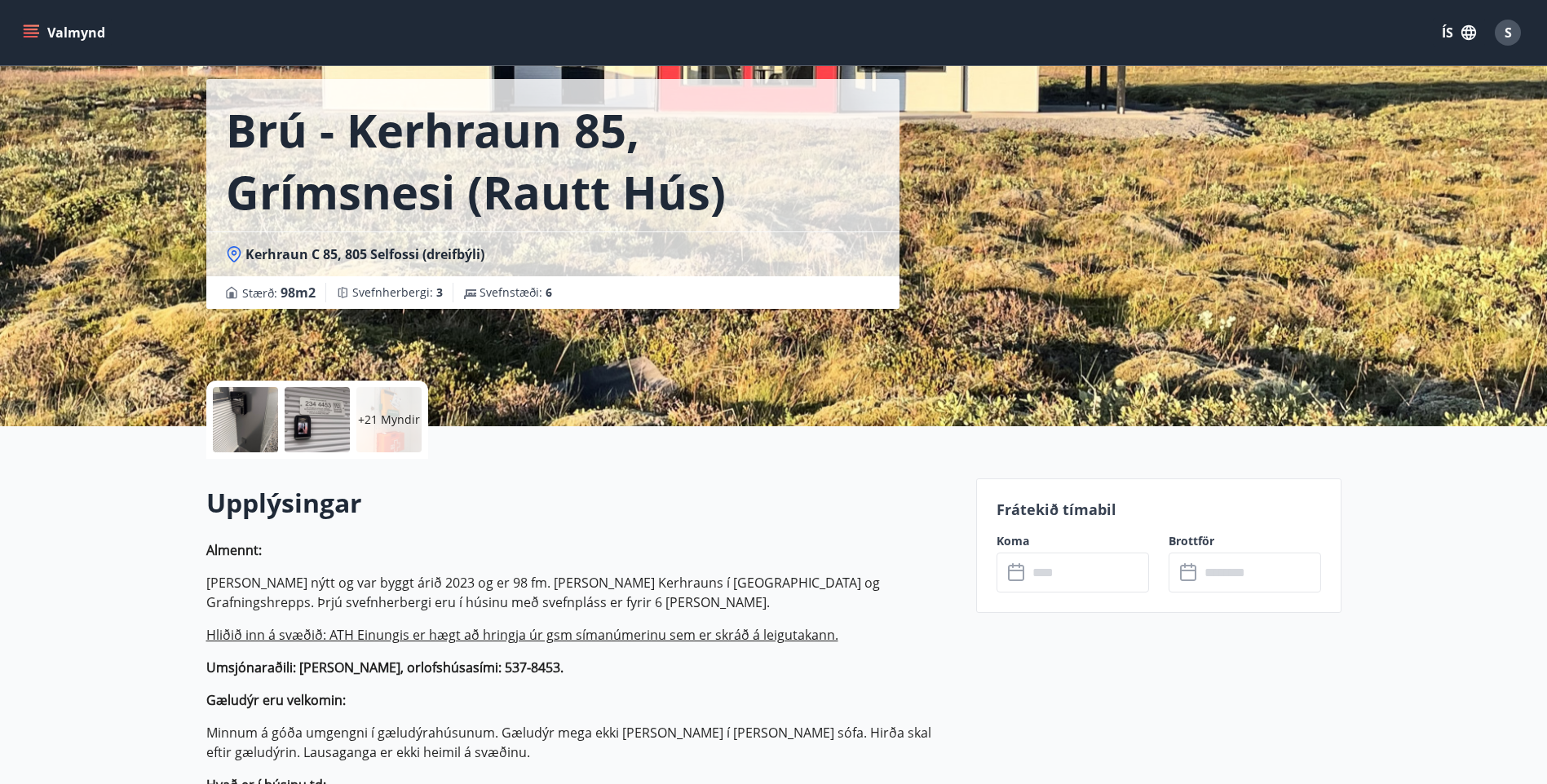
scroll to position [0, 0]
